Goal: Information Seeking & Learning: Check status

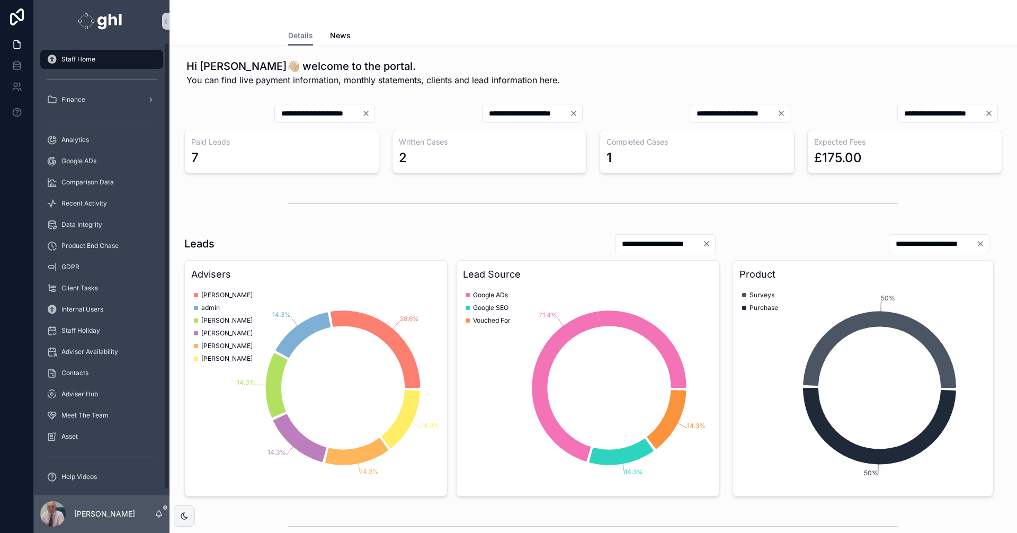
drag, startPoint x: 273, startPoint y: 229, endPoint x: 248, endPoint y: 217, distance: 27.0
click at [87, 136] on span "Analytics" at bounding box center [75, 140] width 28 height 8
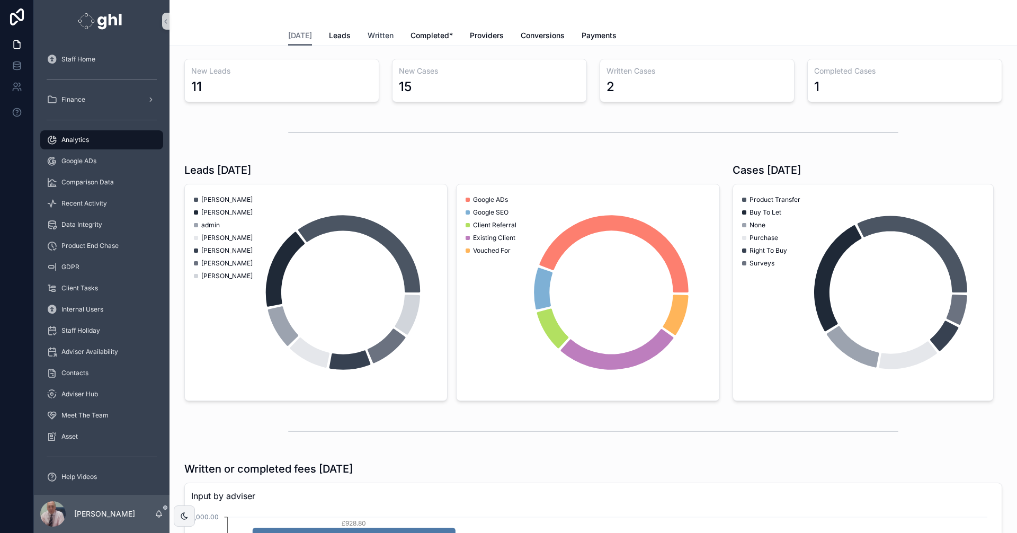
click at [373, 33] on span "Written" at bounding box center [381, 35] width 26 height 11
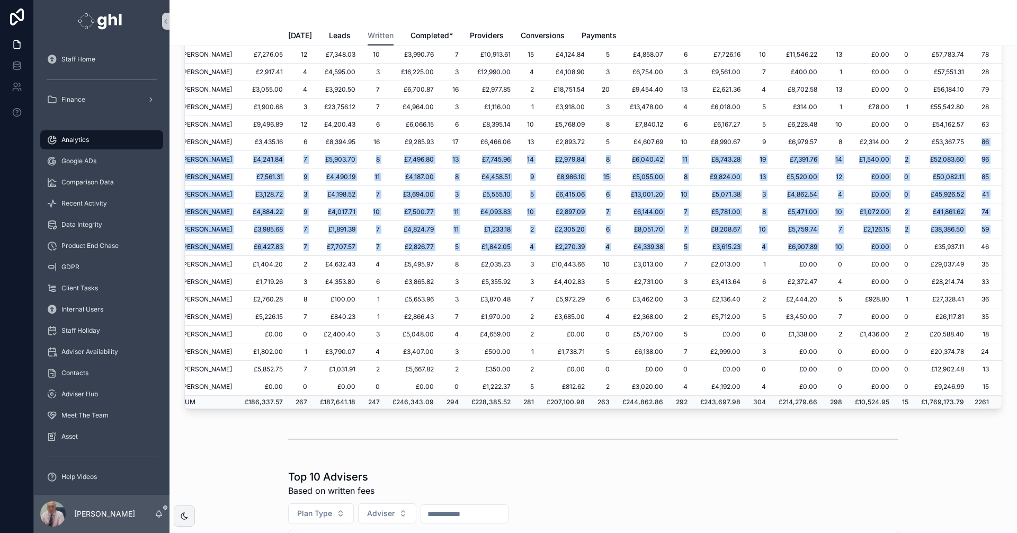
scroll to position [201, 65]
drag, startPoint x: 985, startPoint y: 239, endPoint x: 975, endPoint y: 119, distance: 120.6
click at [975, 119] on tbody "Fees # Fees # Fees # Fees # Fees # Fees # Fees # Fees # Fees # [PERSON_NAME] £1…" at bounding box center [585, 131] width 834 height 554
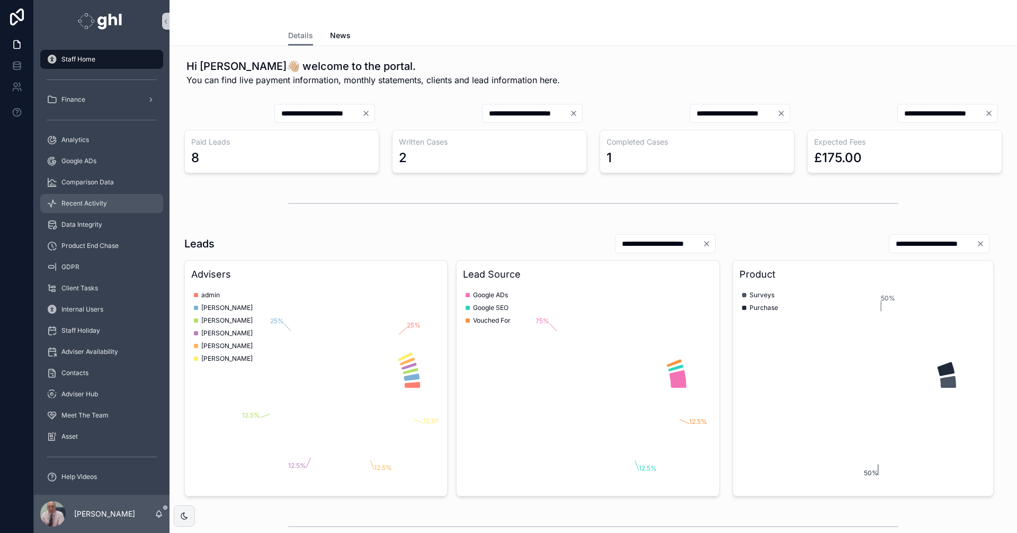
click at [84, 200] on span "Recent Activity" at bounding box center [84, 203] width 46 height 8
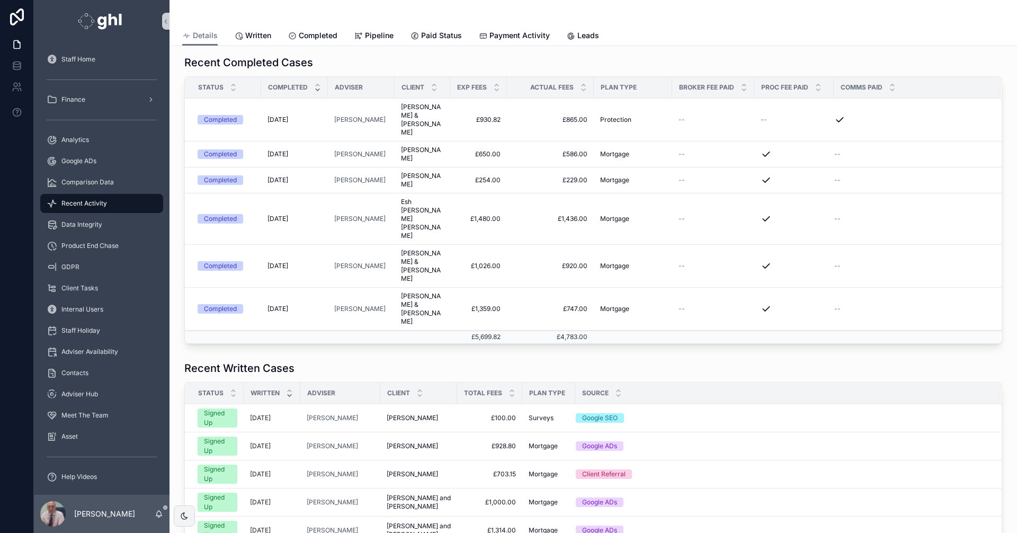
scroll to position [298, 0]
